Goal: Task Accomplishment & Management: Use online tool/utility

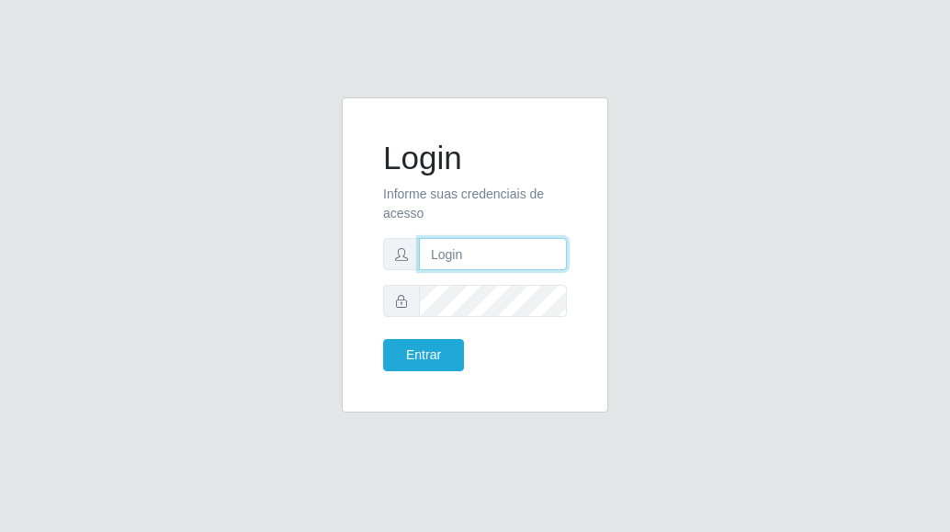
click at [469, 259] on input "text" at bounding box center [493, 254] width 148 height 32
type input "[EMAIL_ADDRESS][DOMAIN_NAME]"
click at [527, 251] on input "[EMAIL_ADDRESS][DOMAIN_NAME]" at bounding box center [493, 254] width 148 height 32
click at [536, 256] on input "[EMAIL_ADDRESS][DOMAIN_NAME]" at bounding box center [493, 254] width 148 height 32
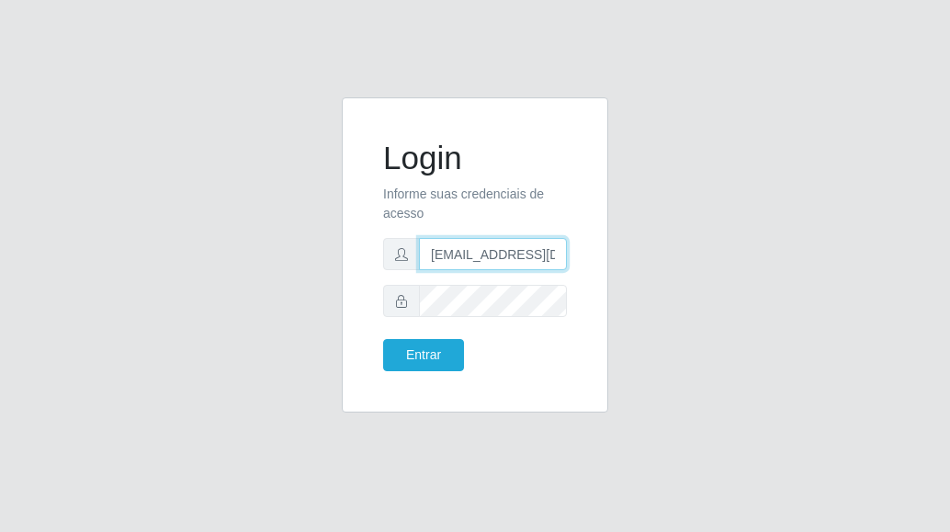
click at [536, 256] on input "[EMAIL_ADDRESS][DOMAIN_NAME]" at bounding box center [493, 254] width 148 height 32
click at [533, 261] on input "text" at bounding box center [493, 254] width 148 height 32
type input "[EMAIL_ADDRESS][DOMAIN_NAME]"
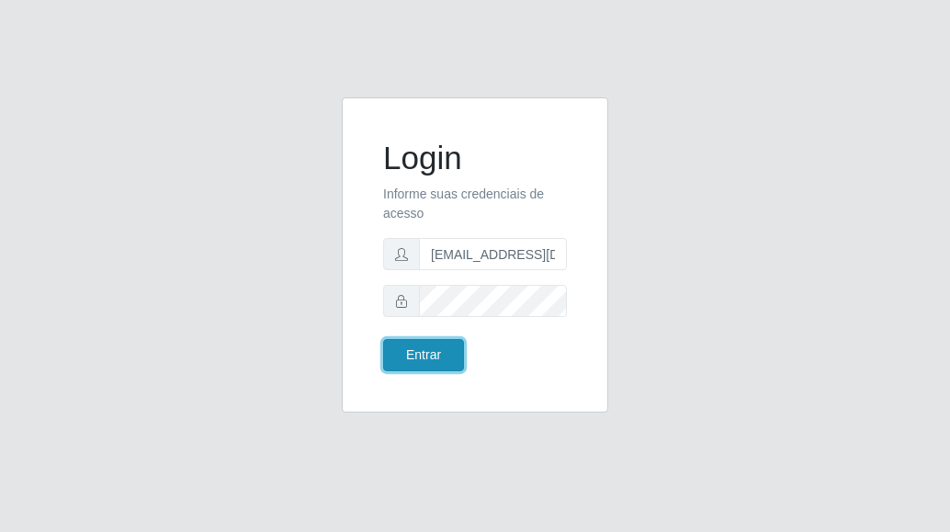
click at [395, 351] on button "Entrar" at bounding box center [423, 355] width 81 height 32
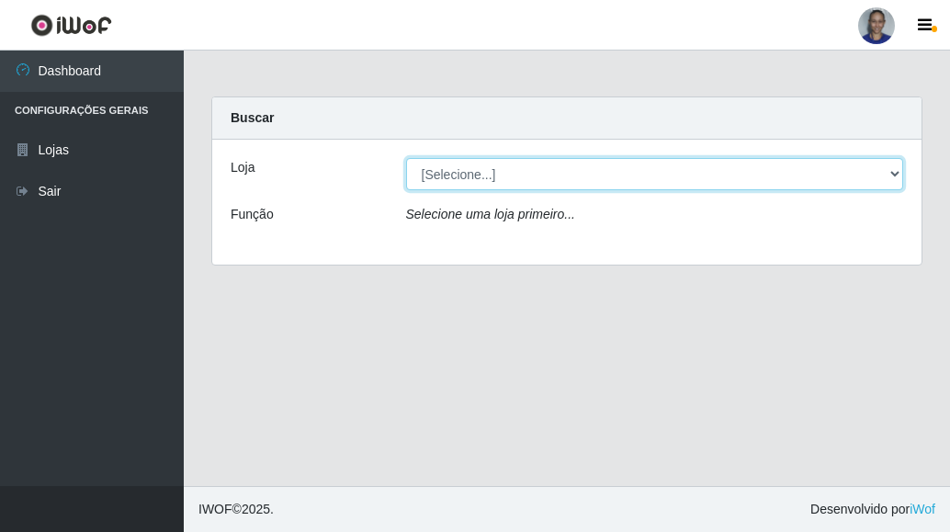
click at [860, 175] on select "[Selecione...] Supermercado [GEOGRAPHIC_DATA]" at bounding box center [655, 174] width 498 height 32
select select "165"
click at [406, 158] on select "[Selecione...] Supermercado [GEOGRAPHIC_DATA]" at bounding box center [655, 174] width 498 height 32
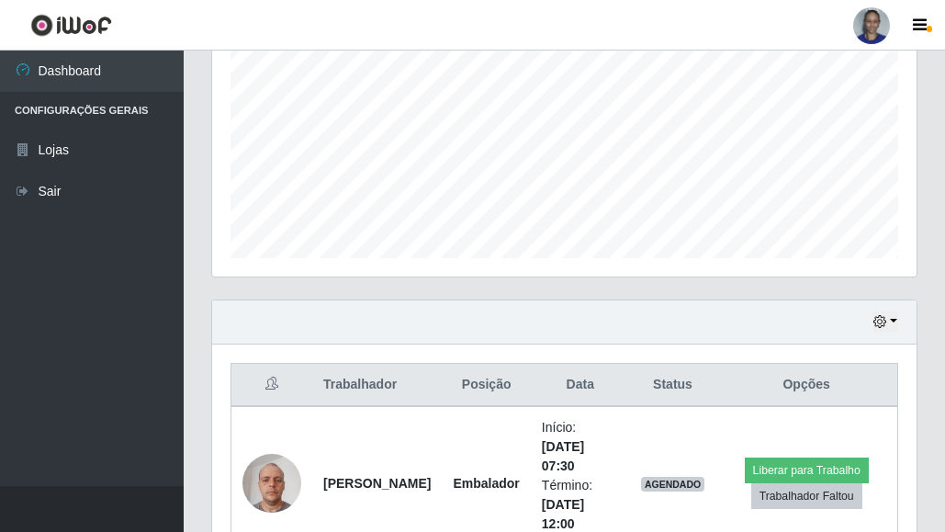
scroll to position [514, 0]
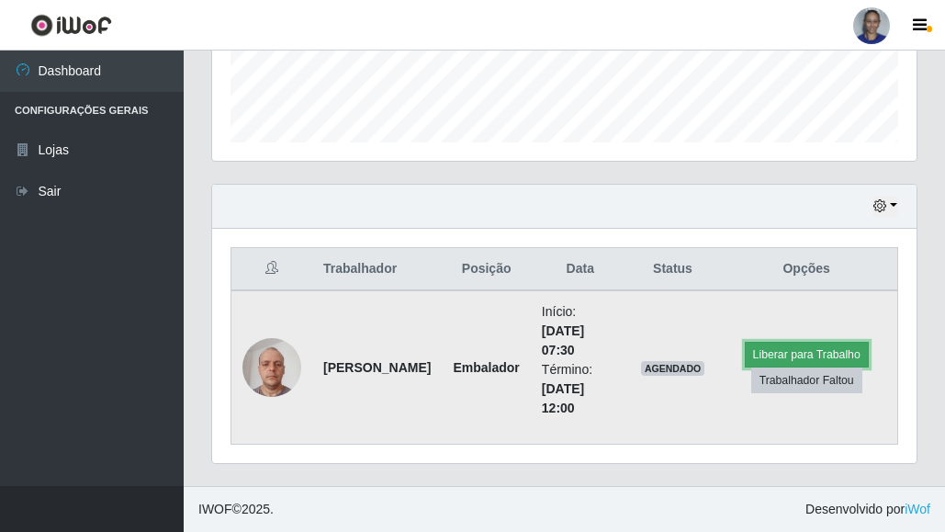
click at [797, 354] on button "Liberar para Trabalho" at bounding box center [807, 355] width 124 height 26
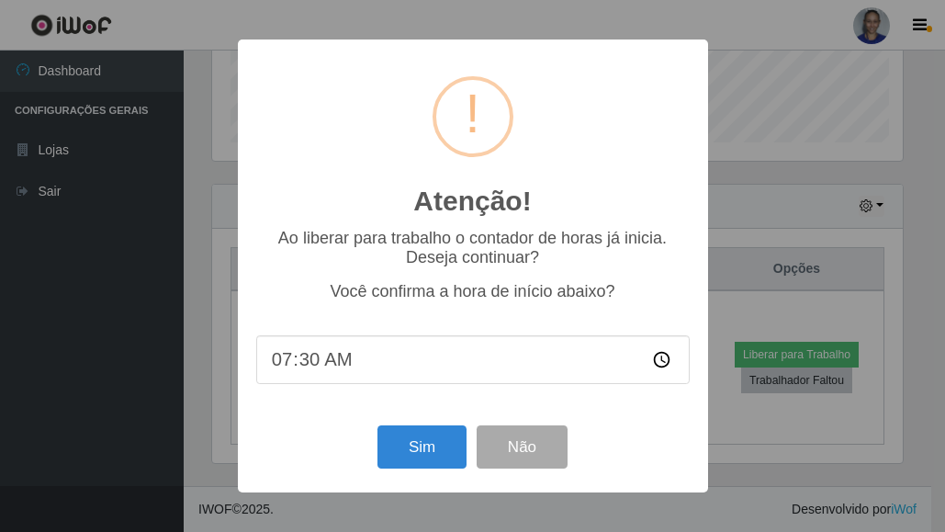
scroll to position [381, 695]
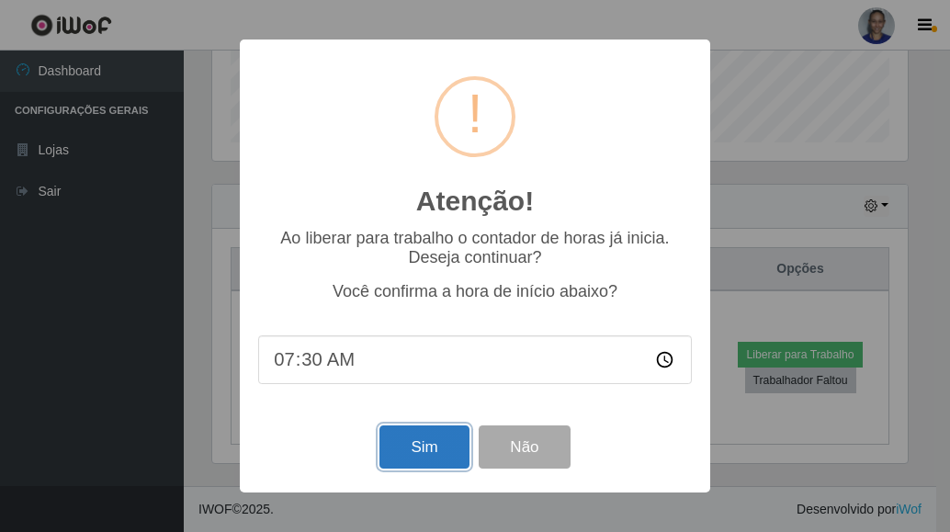
click at [404, 450] on button "Sim" at bounding box center [423, 446] width 89 height 43
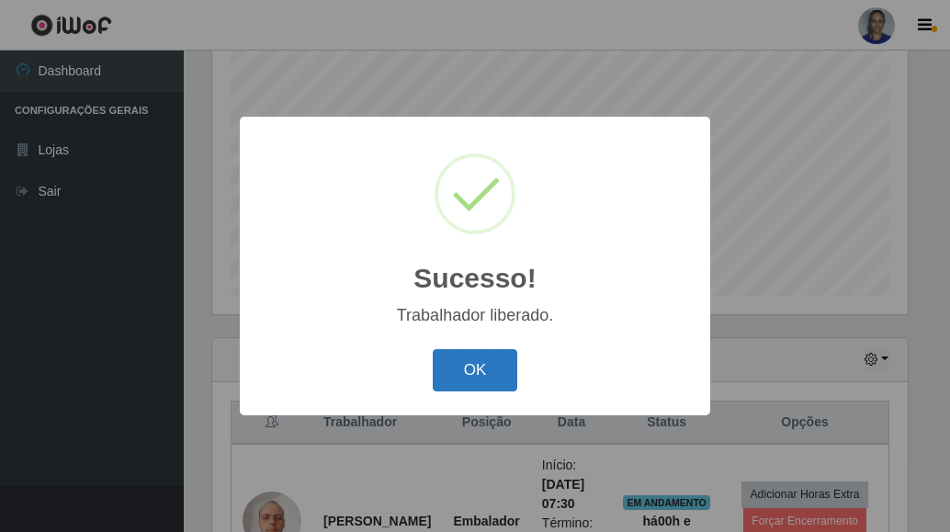
click at [486, 374] on button "OK" at bounding box center [475, 370] width 85 height 43
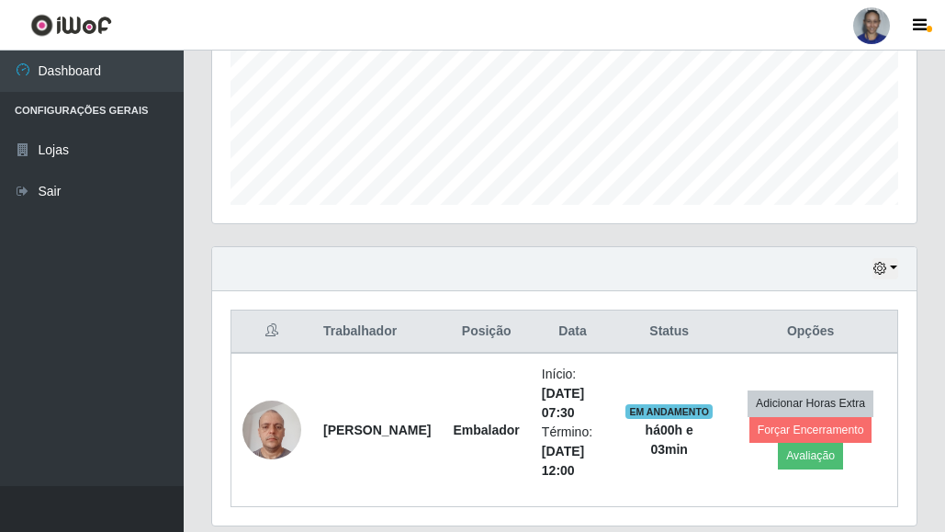
scroll to position [514, 0]
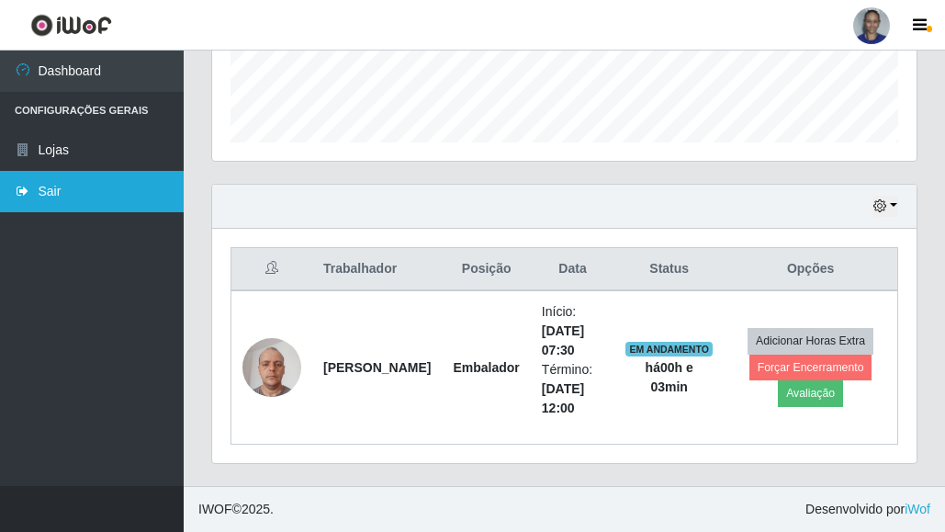
click at [109, 189] on link "Sair" at bounding box center [92, 191] width 184 height 41
